Goal: Task Accomplishment & Management: Manage account settings

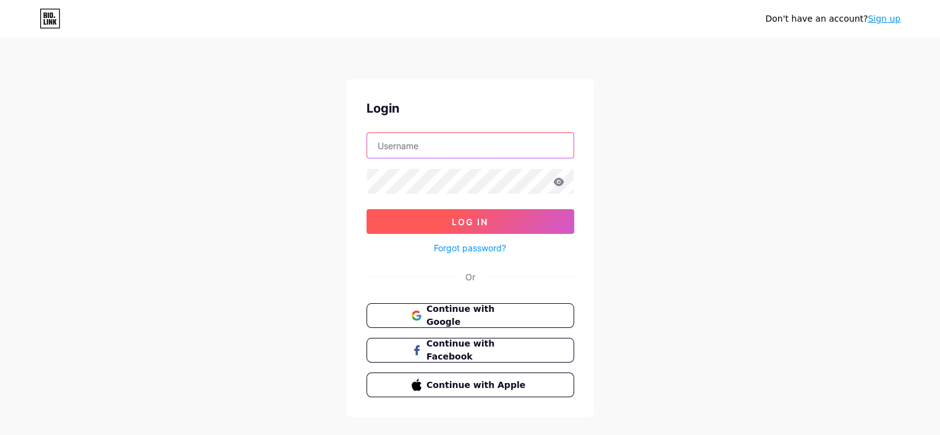
type input "[EMAIL_ADDRESS][DOMAIN_NAME]"
click at [527, 229] on button "Log In" at bounding box center [471, 221] width 208 height 25
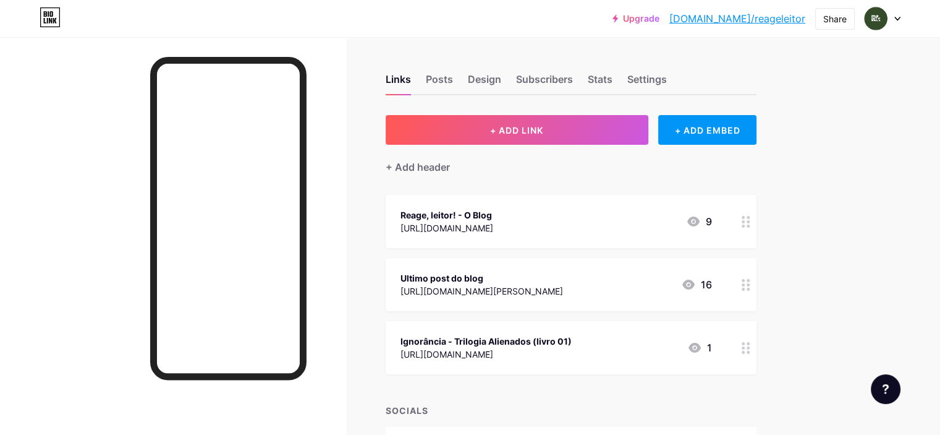
click at [572, 352] on div "[URL][DOMAIN_NAME]" at bounding box center [486, 353] width 171 height 13
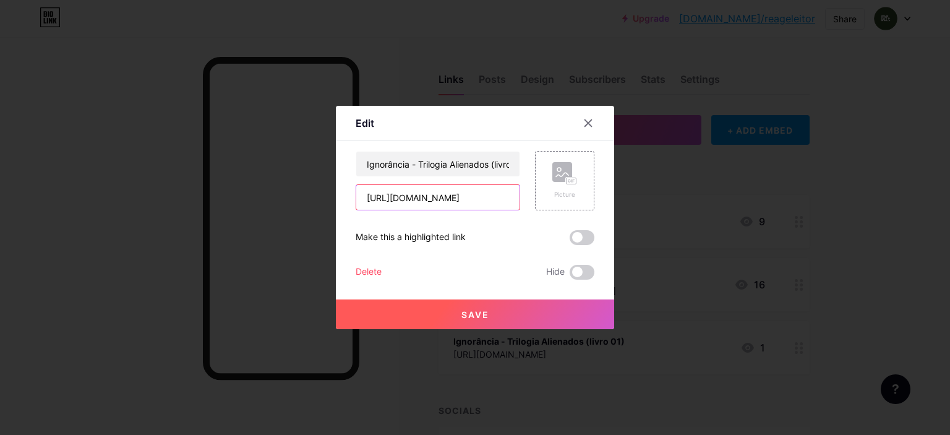
click at [479, 195] on input "[URL][DOMAIN_NAME]" at bounding box center [437, 197] width 163 height 25
click at [373, 267] on div "Delete" at bounding box center [368, 272] width 26 height 15
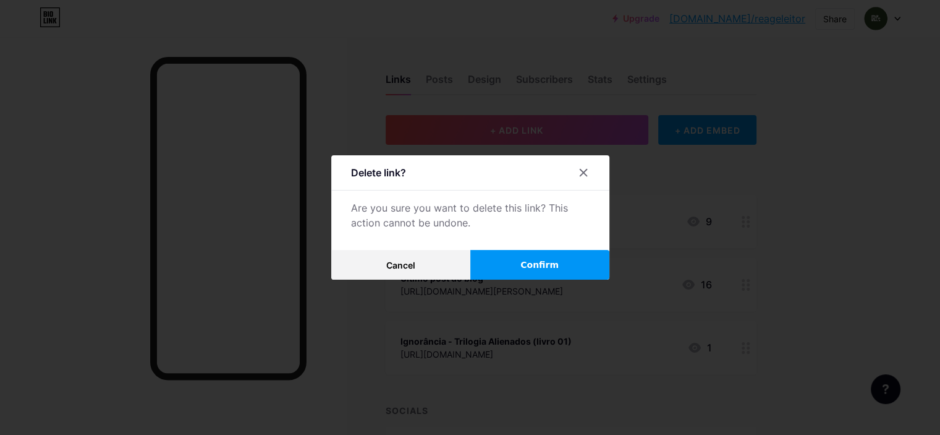
click at [539, 266] on span "Confirm" at bounding box center [540, 264] width 38 height 13
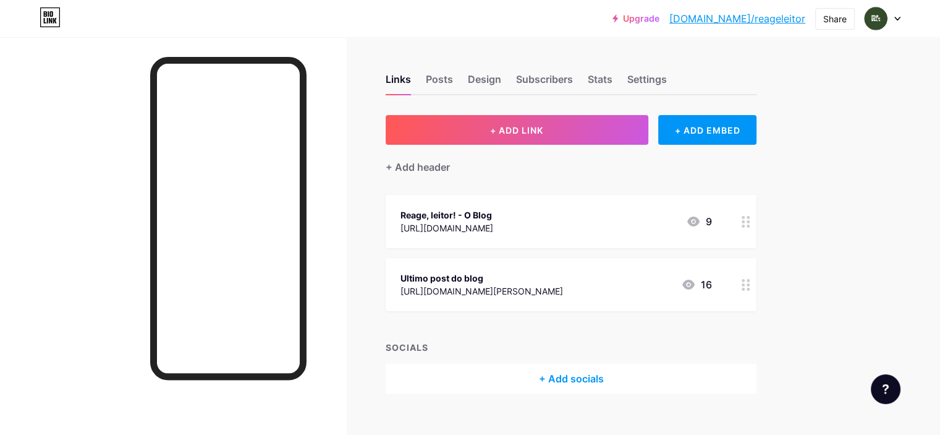
drag, startPoint x: 661, startPoint y: 61, endPoint x: 640, endPoint y: 49, distance: 24.1
click at [640, 49] on div "Links Posts Design Subscribers Stats Settings + ADD LINK + ADD EMBED + Add head…" at bounding box center [404, 246] width 809 height 418
click at [613, 75] on div "Stats" at bounding box center [600, 83] width 25 height 22
